Goal: Task Accomplishment & Management: Use online tool/utility

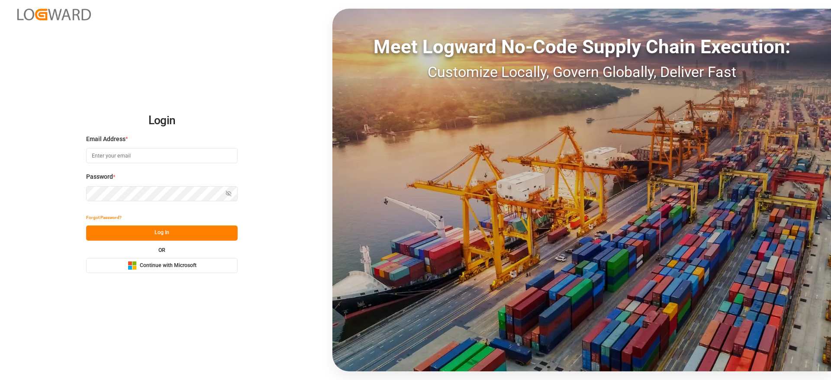
click at [187, 277] on div "Login Email Address * Password * Show password Forgot Password? Log In OR Micro…" at bounding box center [415, 190] width 831 height 380
click at [188, 269] on div "Microsoft Logo Continue with Microsoft" at bounding box center [162, 265] width 69 height 9
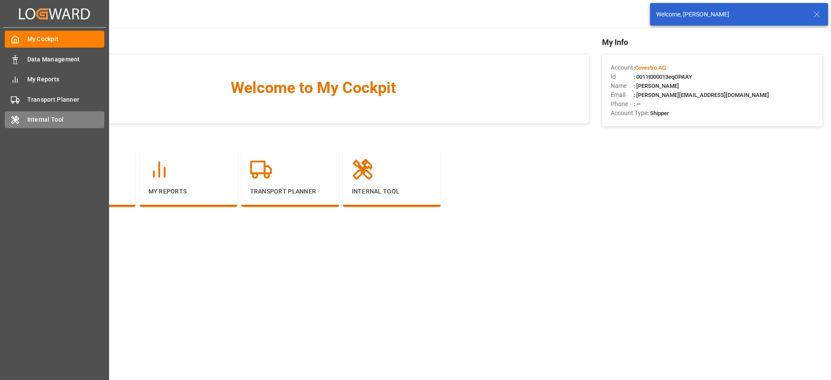
click at [20, 125] on div "Internal Tool Internal Tool" at bounding box center [55, 119] width 100 height 17
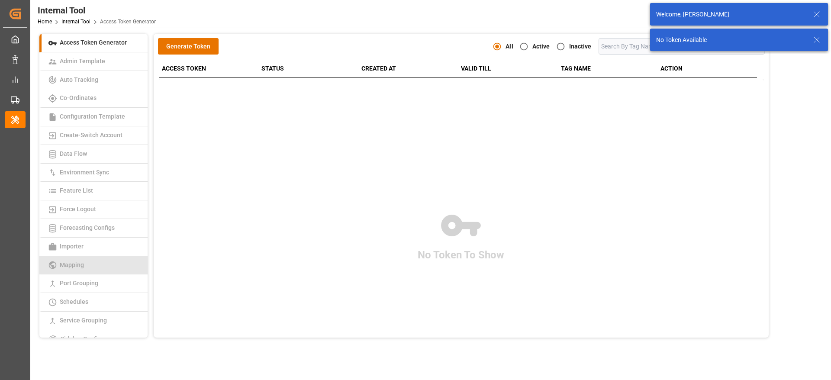
scroll to position [65, 0]
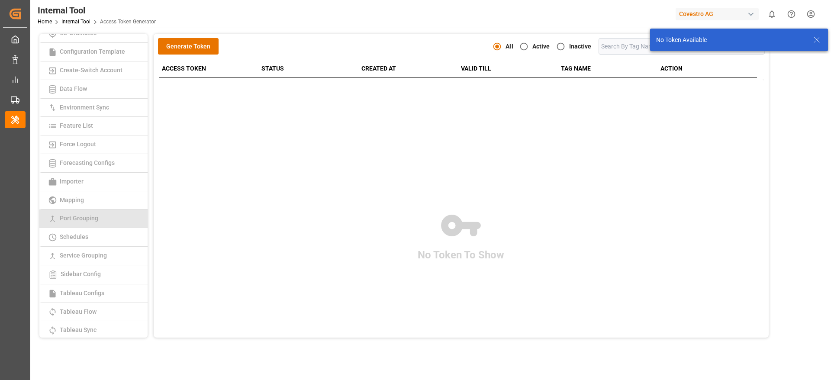
click at [106, 217] on link "Port Grouping" at bounding box center [93, 218] width 108 height 19
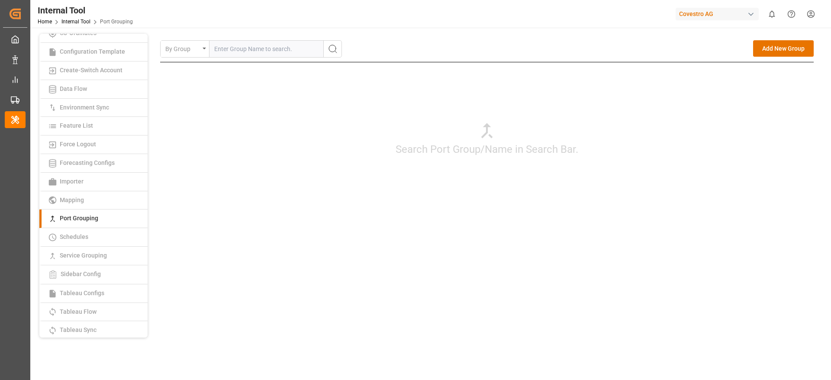
click at [256, 47] on input "text" at bounding box center [266, 49] width 114 height 16
paste input "TTPTS"
type input "TTPTS"
click at [338, 55] on button "search button" at bounding box center [332, 49] width 18 height 16
click at [249, 55] on input "text" at bounding box center [266, 49] width 114 height 16
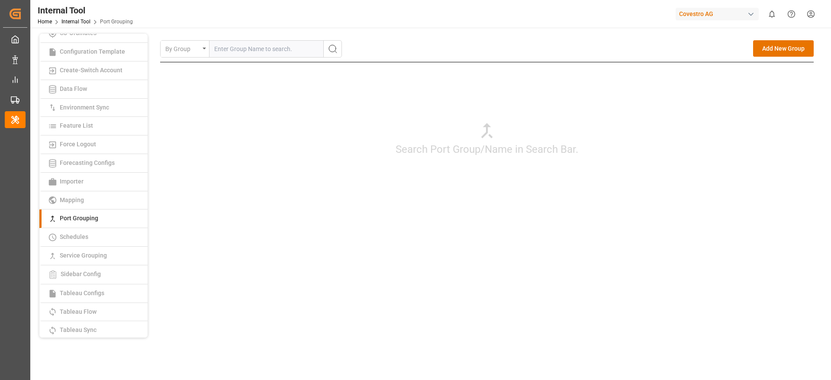
paste input "Point Lisas"
type input "Point Lisas"
click at [337, 53] on icon "search button" at bounding box center [333, 49] width 10 height 10
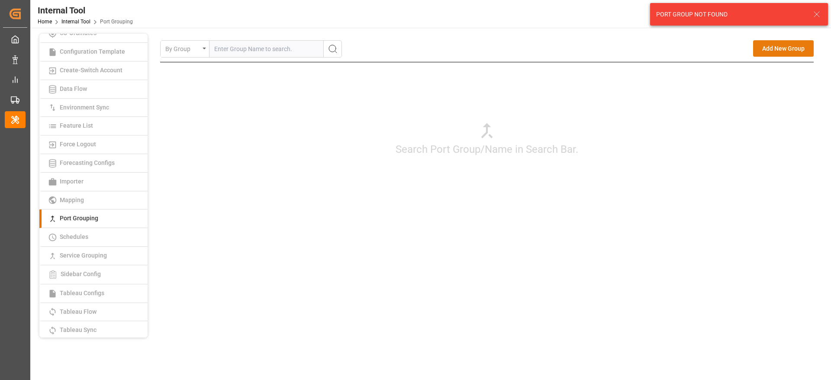
click at [772, 47] on button "Add New Group" at bounding box center [783, 48] width 61 height 16
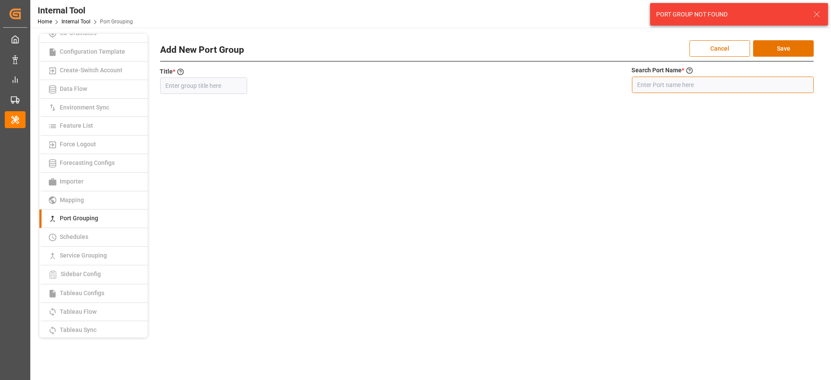
click at [657, 85] on input at bounding box center [723, 85] width 182 height 16
paste input "Point Lisas"
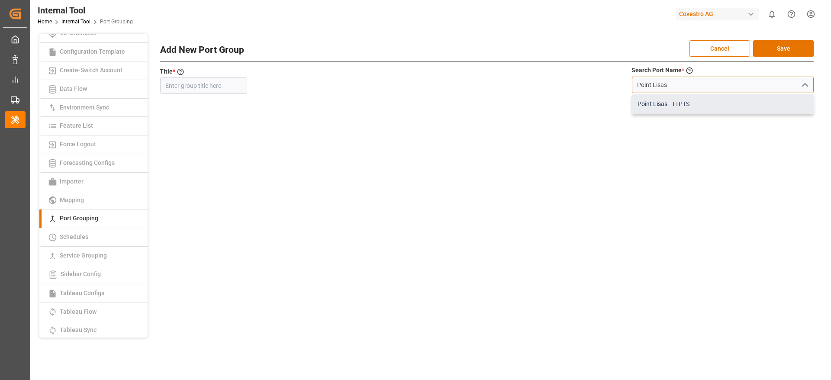
click at [671, 103] on div "Point Lisas - TTPTS" at bounding box center [722, 103] width 181 height 19
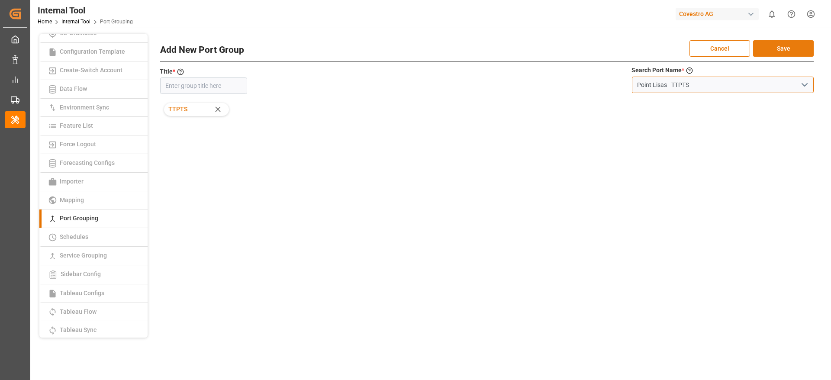
type input "Point Lisas - TTPTS"
click at [773, 46] on button "Save" at bounding box center [783, 48] width 61 height 16
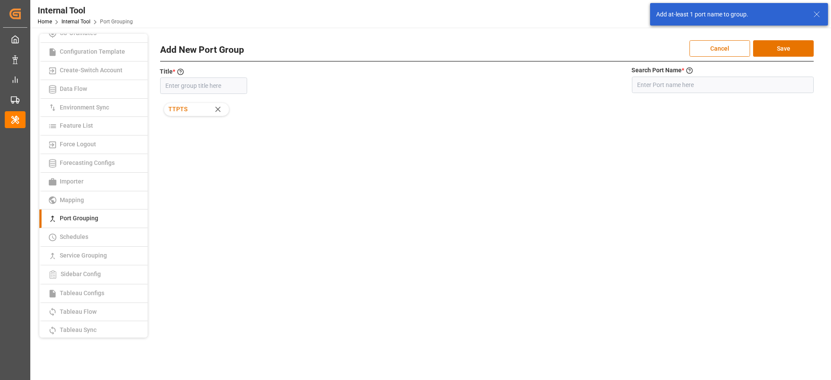
click at [815, 14] on icon at bounding box center [816, 14] width 10 height 10
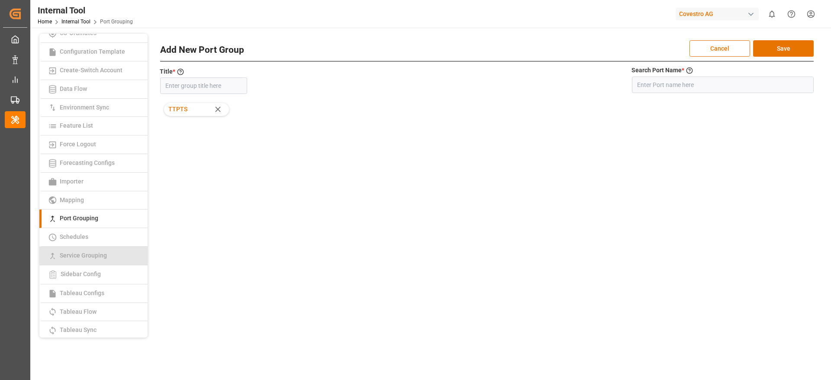
click at [115, 251] on link "Service Grouping" at bounding box center [93, 256] width 108 height 19
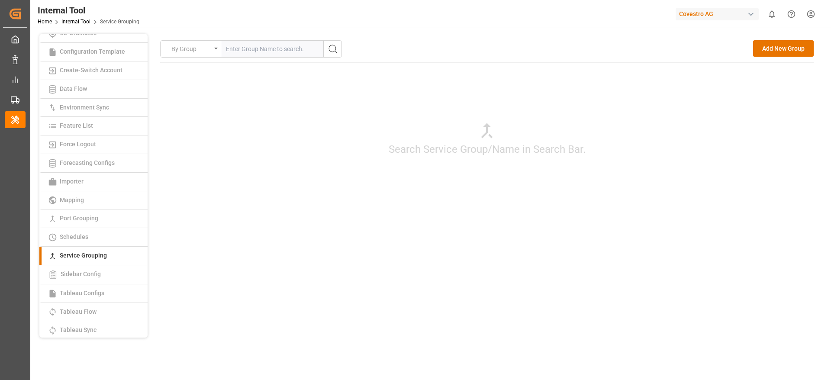
click at [690, 13] on div "Covestro AG" at bounding box center [717, 14] width 83 height 13
type input "compo"
click at [702, 58] on span "Compo Expert" at bounding box center [691, 57] width 39 height 9
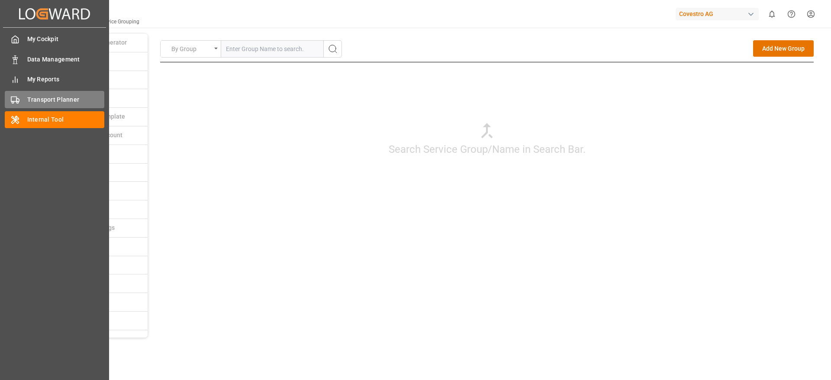
click at [28, 94] on div "Transport Planner Transport Planner" at bounding box center [55, 99] width 100 height 17
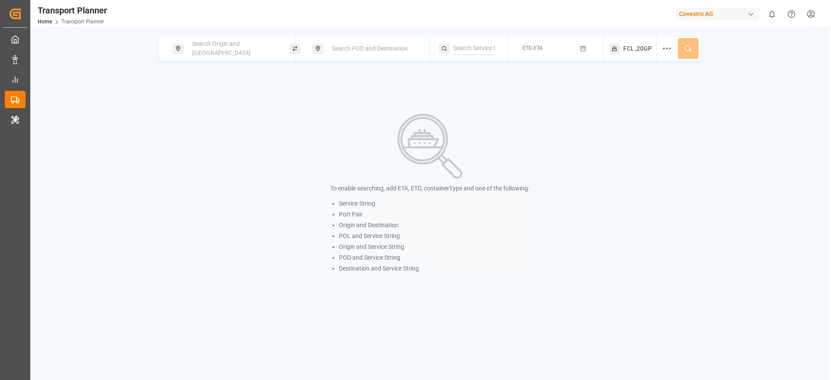
click at [362, 54] on div "Search POD and Destination" at bounding box center [373, 49] width 93 height 16
click at [354, 88] on input at bounding box center [366, 89] width 87 height 13
type input "Point Lisas"
drag, startPoint x: 473, startPoint y: 122, endPoint x: 466, endPoint y: 119, distance: 6.8
click at [473, 121] on div "To enable searching, add ETA, ETD, containerType and one of the following: Serv…" at bounding box center [429, 199] width 639 height 190
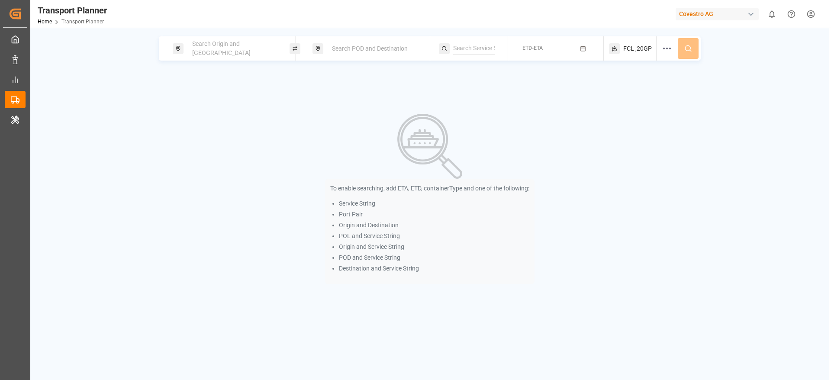
click at [360, 52] on span "Search POD and Destination" at bounding box center [370, 48] width 76 height 7
click at [354, 109] on input at bounding box center [366, 111] width 87 height 13
paste input "Point Lisas"
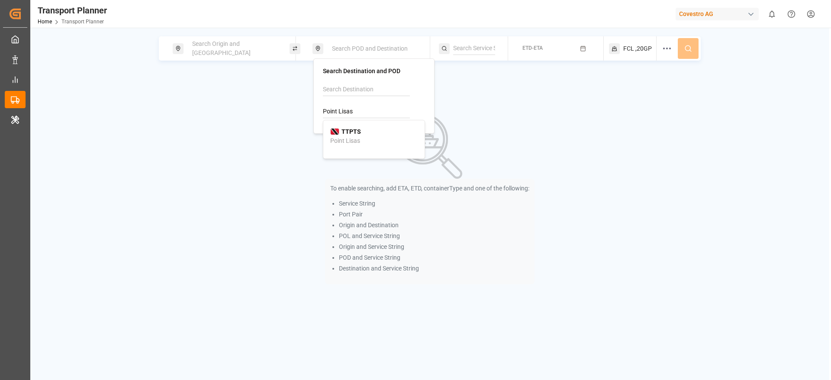
click at [376, 132] on div "TTPTS Point Lisas" at bounding box center [373, 136] width 87 height 18
type input "TTPTS"
click at [206, 52] on div "Search Origin and POL" at bounding box center [233, 48] width 93 height 25
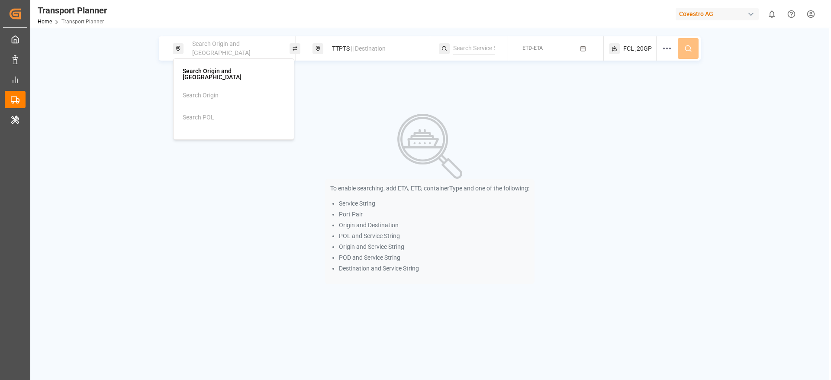
click at [207, 111] on input at bounding box center [226, 117] width 87 height 13
click at [212, 89] on input at bounding box center [226, 95] width 87 height 13
click at [229, 91] on input at bounding box center [226, 95] width 87 height 13
paste input "BEANR"
type input "BEANR"
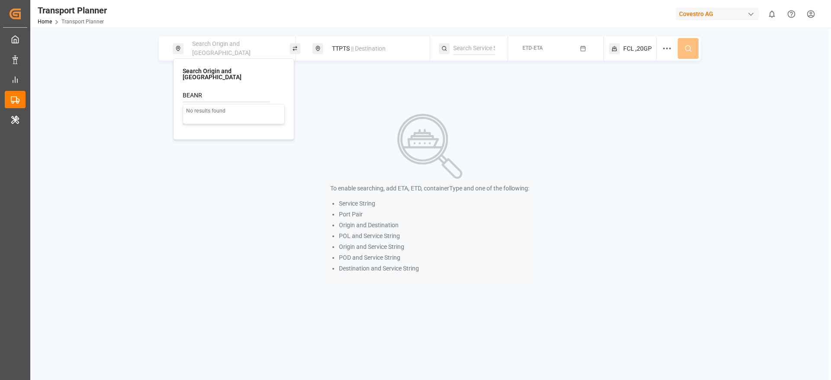
click at [245, 123] on div "BEANR No results found" at bounding box center [234, 109] width 102 height 41
click at [235, 111] on input at bounding box center [226, 117] width 87 height 13
paste input "BEANR"
type input "BEANR"
click at [225, 133] on div "BEANR Antwerp" at bounding box center [233, 142] width 87 height 18
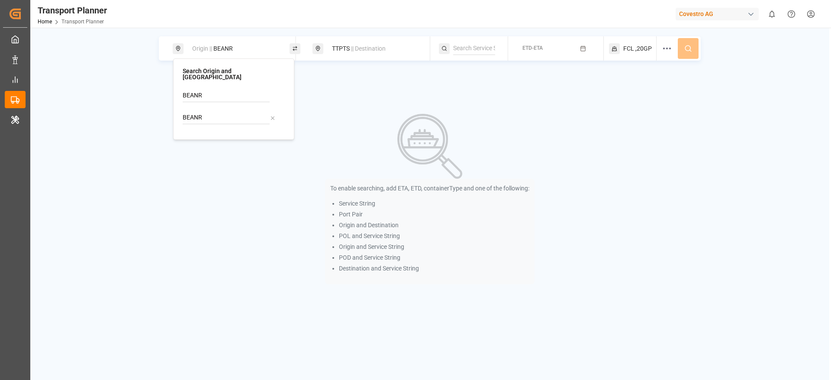
click at [473, 125] on div "To enable searching, add ETA, ETD, containerType and one of the following: Serv…" at bounding box center [429, 199] width 639 height 190
click at [466, 47] on input at bounding box center [474, 48] width 42 height 13
click at [473, 47] on input at bounding box center [474, 48] width 42 height 13
paste input "NWC - USA - SAWC"
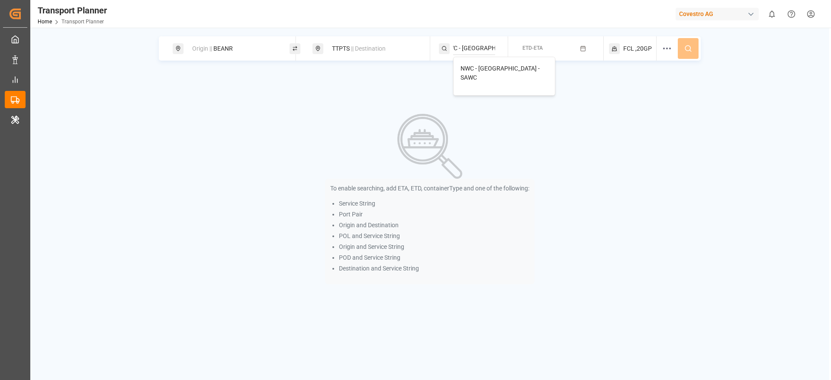
type input "NWC - USA - SAWC"
click at [493, 71] on span "NWC - USA - SAWC" at bounding box center [499, 73] width 79 height 16
click at [585, 106] on div "To enable searching, add ETA, ETD, containerType and one of the following: Serv…" at bounding box center [429, 199] width 639 height 190
click at [577, 52] on button "ETD-ETA" at bounding box center [555, 48] width 85 height 17
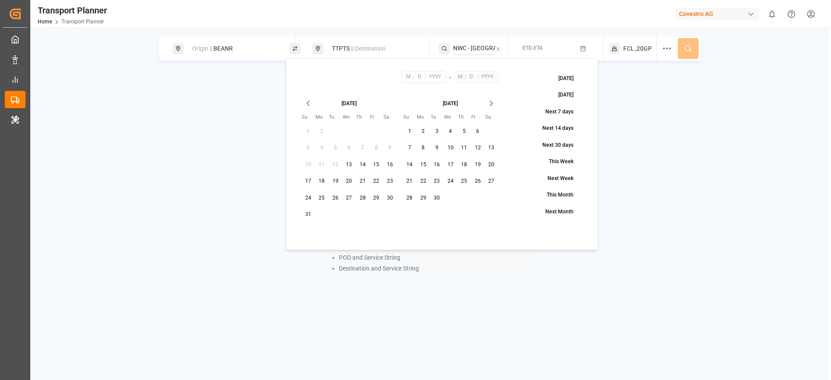
click at [351, 181] on button "20" at bounding box center [349, 181] width 14 height 14
type input "8"
type input "20"
type input "2025"
click at [489, 105] on icon "Go to next month" at bounding box center [491, 103] width 10 height 10
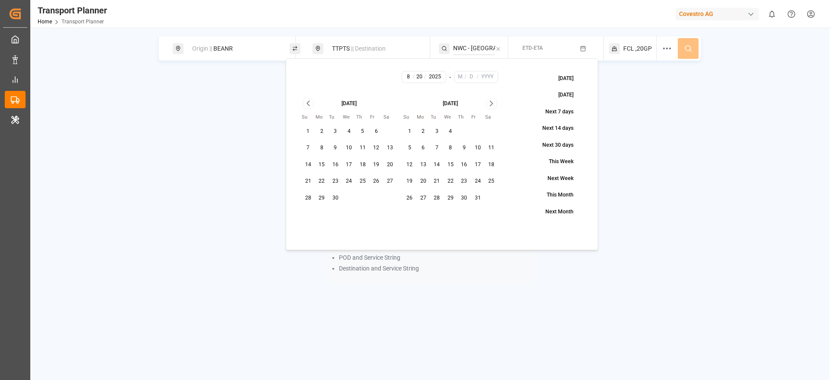
click at [489, 105] on icon "Go to next month" at bounding box center [491, 103] width 10 height 10
click at [489, 105] on div "January 2026" at bounding box center [451, 102] width 96 height 9
click at [348, 199] on button "31" at bounding box center [349, 198] width 14 height 14
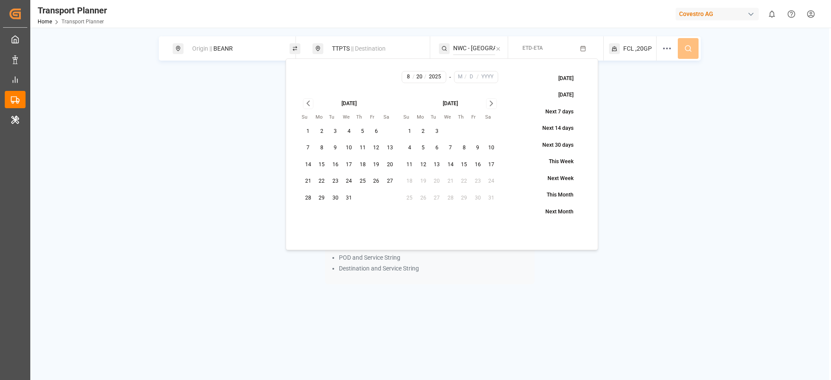
type input "12"
type input "31"
type input "2025"
click at [686, 50] on circle at bounding box center [687, 47] width 5 height 5
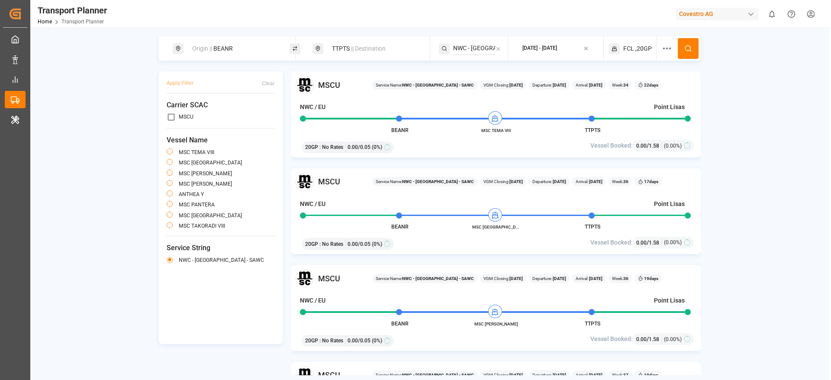
click at [238, 48] on div "Origin || BEANR" at bounding box center [233, 49] width 93 height 16
click at [273, 115] on icon at bounding box center [273, 118] width 6 height 6
click at [219, 111] on input at bounding box center [226, 117] width 87 height 13
paste input "NLRTM"
type input "NLRTM"
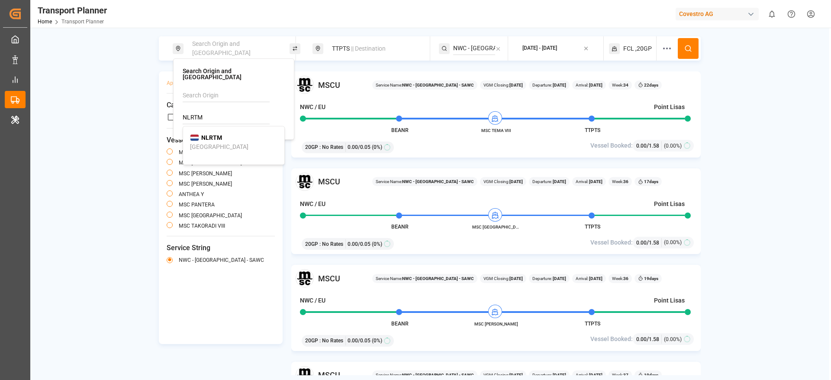
click at [215, 134] on b "NLRTM" at bounding box center [211, 137] width 21 height 7
click at [690, 50] on icon at bounding box center [688, 49] width 8 height 8
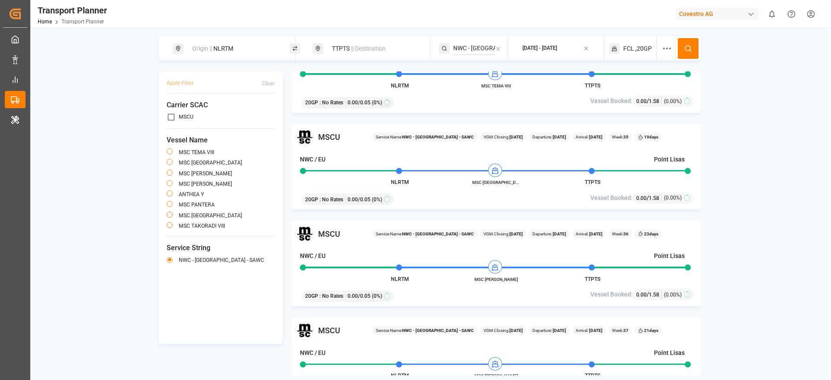
scroll to position [65, 0]
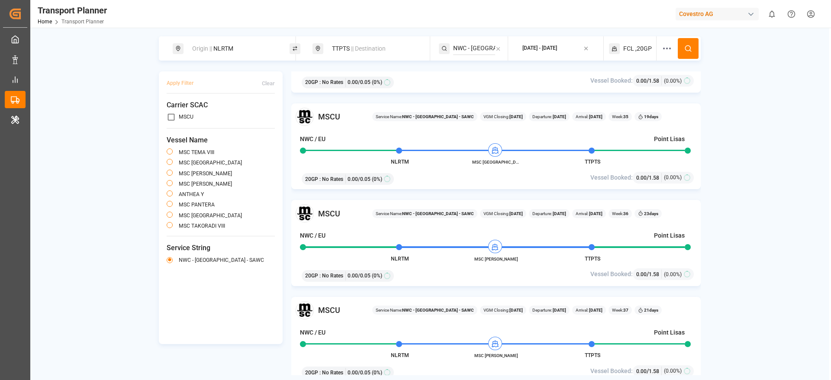
click at [701, 16] on div "Covestro AG" at bounding box center [717, 14] width 83 height 13
type input "compo"
click at [699, 51] on div "CE Compo Expert" at bounding box center [719, 58] width 148 height 18
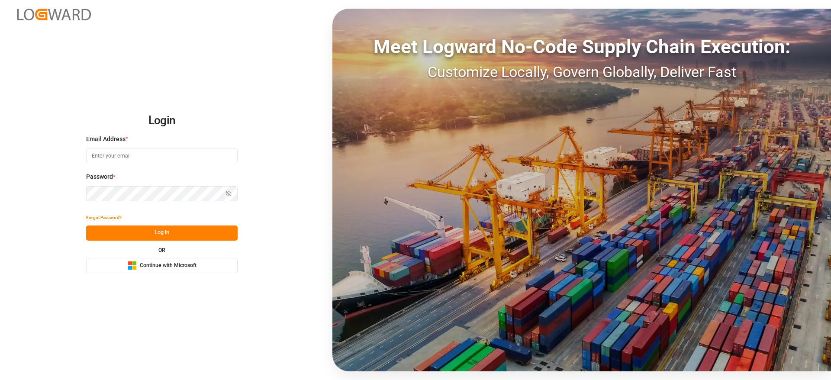
click at [210, 267] on button "Microsoft Logo Continue with Microsoft" at bounding box center [161, 265] width 151 height 15
